Goal: Navigation & Orientation: Find specific page/section

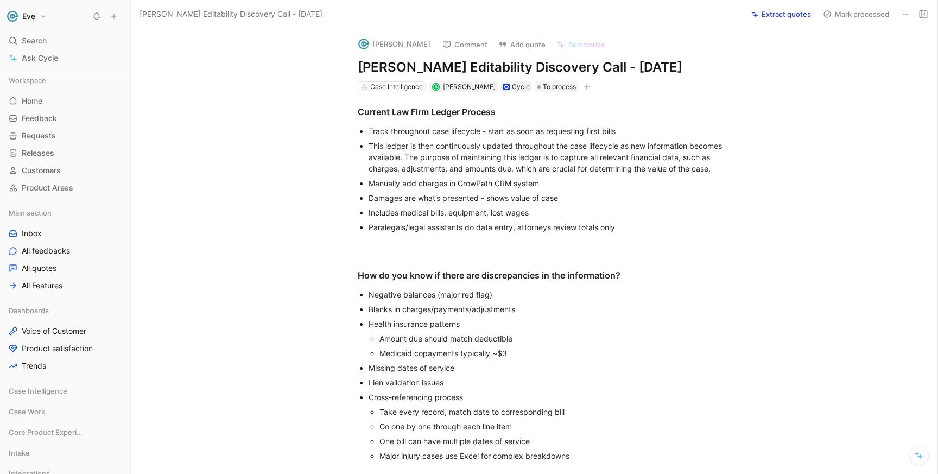
scroll to position [66, 0]
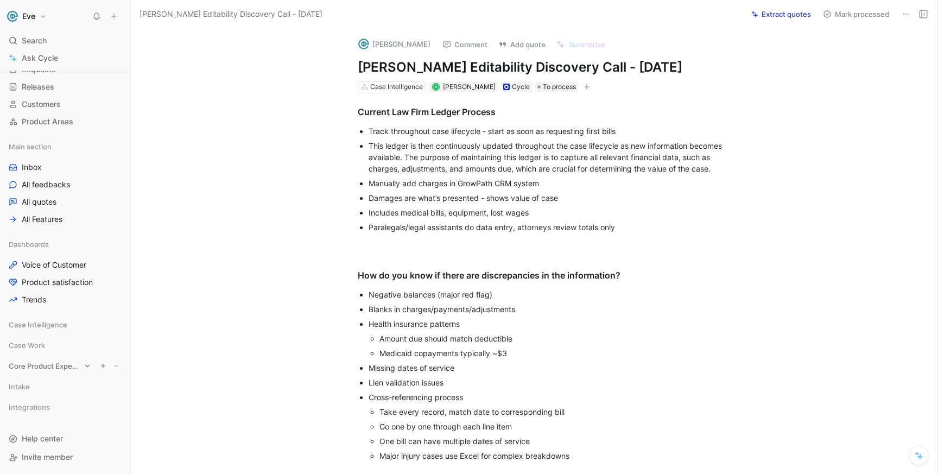
click at [56, 367] on span "Core Product Experience" at bounding box center [45, 365] width 72 height 11
click at [53, 321] on span "Case Intelligence" at bounding box center [38, 324] width 59 height 11
click at [52, 328] on span "Case Intelligence" at bounding box center [38, 324] width 59 height 11
click at [44, 349] on span "Case Work" at bounding box center [27, 345] width 36 height 11
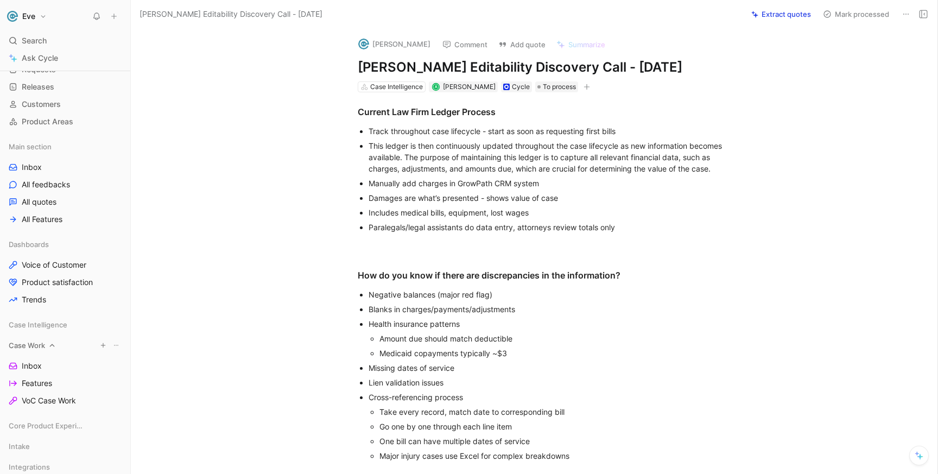
click at [42, 349] on span "Case Work" at bounding box center [27, 345] width 36 height 11
click at [46, 408] on span "Integrations" at bounding box center [29, 407] width 41 height 11
click at [44, 382] on div "Intake" at bounding box center [65, 386] width 122 height 16
click at [44, 389] on div "Intake" at bounding box center [65, 386] width 122 height 16
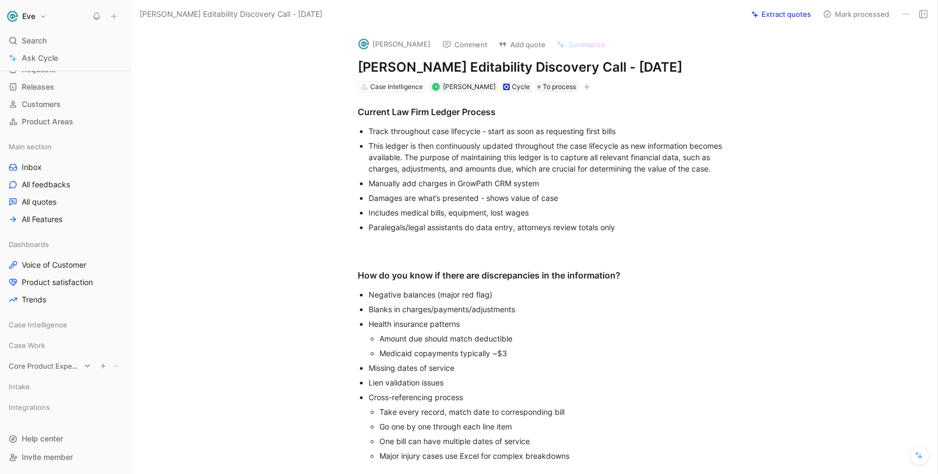
click at [47, 365] on span "Core Product Experience" at bounding box center [45, 365] width 72 height 11
click at [52, 322] on span "Case Intelligence" at bounding box center [38, 324] width 59 height 11
click at [52, 323] on span "Case Intelligence" at bounding box center [38, 324] width 59 height 11
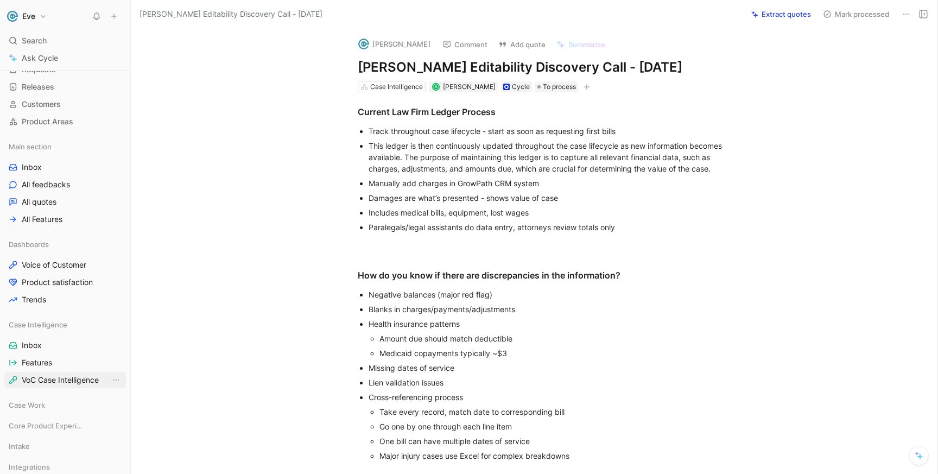
click at [42, 380] on span "VoC Case Intelligence" at bounding box center [60, 379] width 77 height 11
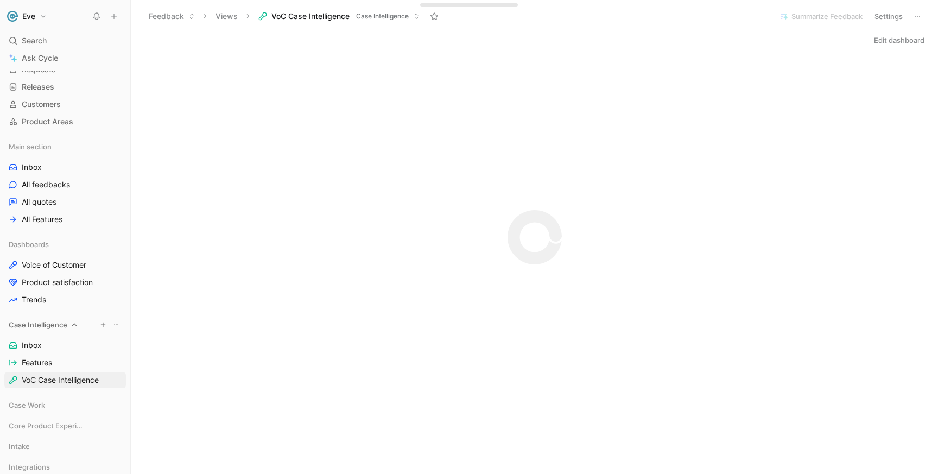
click at [52, 325] on span "Case Intelligence" at bounding box center [38, 324] width 59 height 11
click at [48, 327] on span "Case Intelligence" at bounding box center [38, 324] width 59 height 11
click at [46, 373] on div "Case Work" at bounding box center [65, 370] width 122 height 16
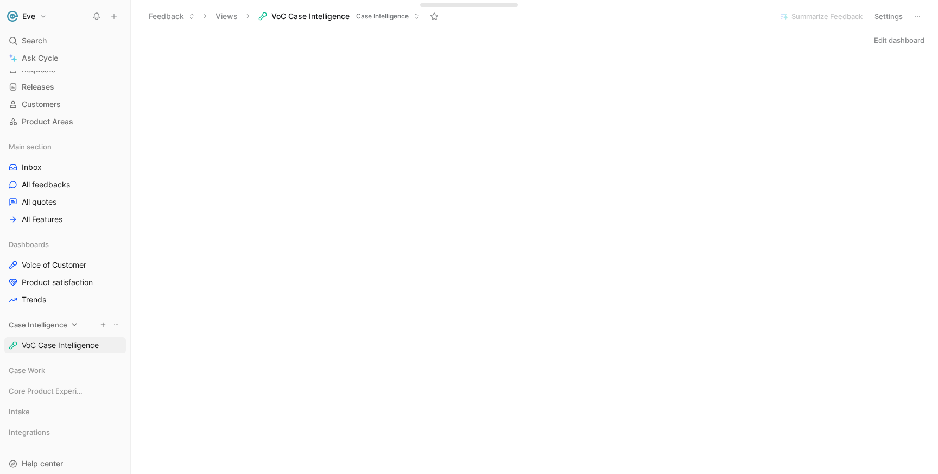
click at [71, 325] on icon at bounding box center [75, 325] width 8 height 8
click at [59, 366] on div "Case Work" at bounding box center [65, 370] width 122 height 16
click at [44, 429] on span "VoC Case Work" at bounding box center [49, 425] width 54 height 11
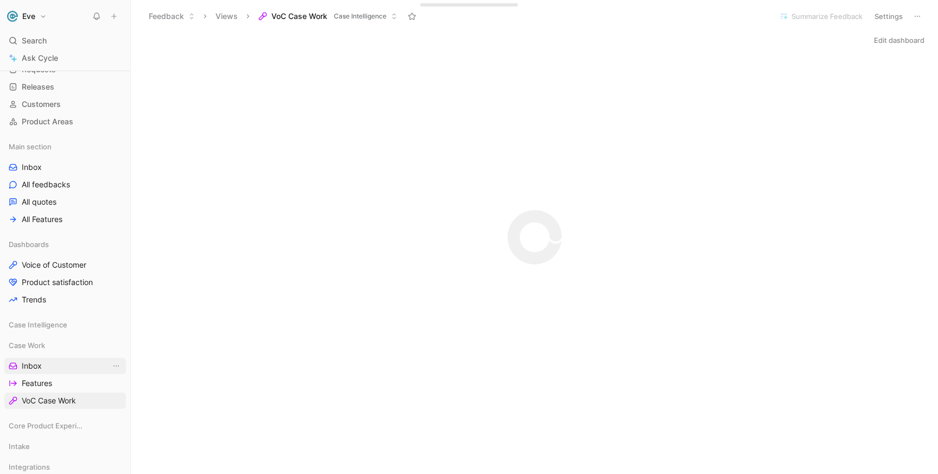
click at [47, 370] on link "Inbox" at bounding box center [65, 366] width 122 height 16
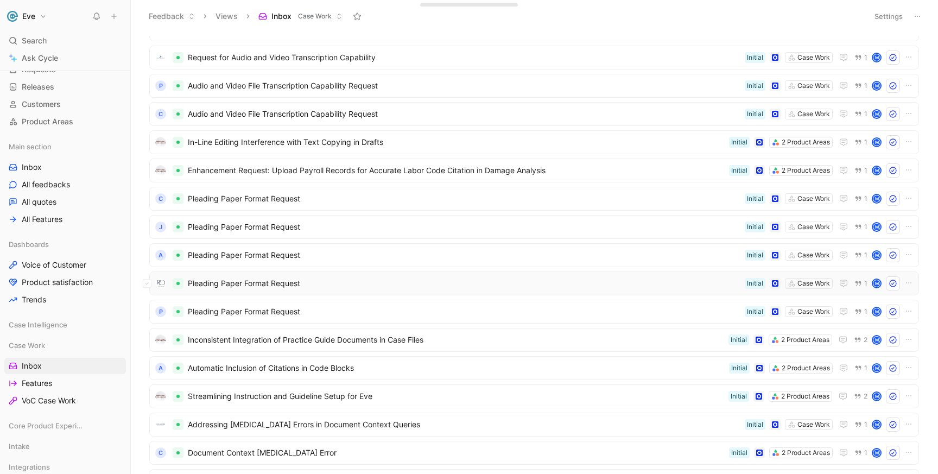
scroll to position [1270, 0]
